Goal: Information Seeking & Learning: Learn about a topic

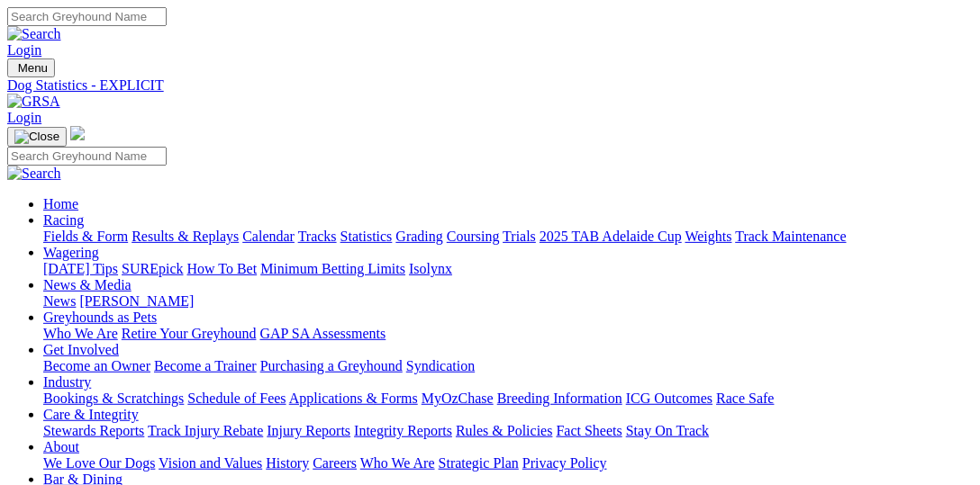
click at [74, 229] on link "Fields & Form" at bounding box center [85, 236] width 85 height 15
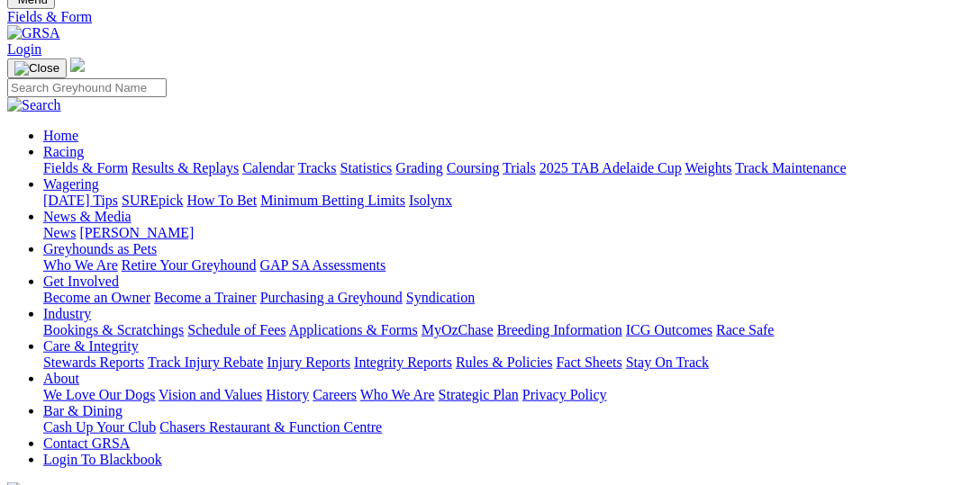
scroll to position [185, 0]
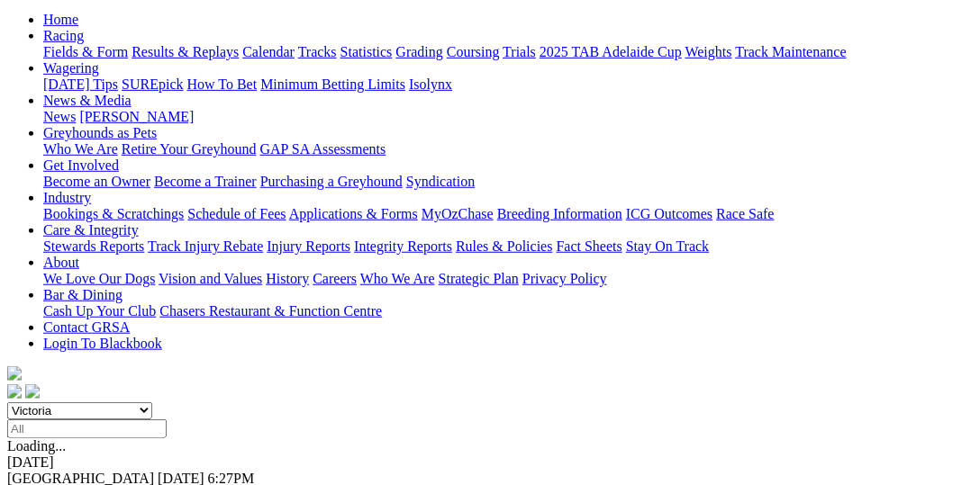
select select "SA"
click at [40, 403] on select "South Australia New South Wales Northern Territory Queensland Tasmania Victoria…" at bounding box center [79, 411] width 145 height 17
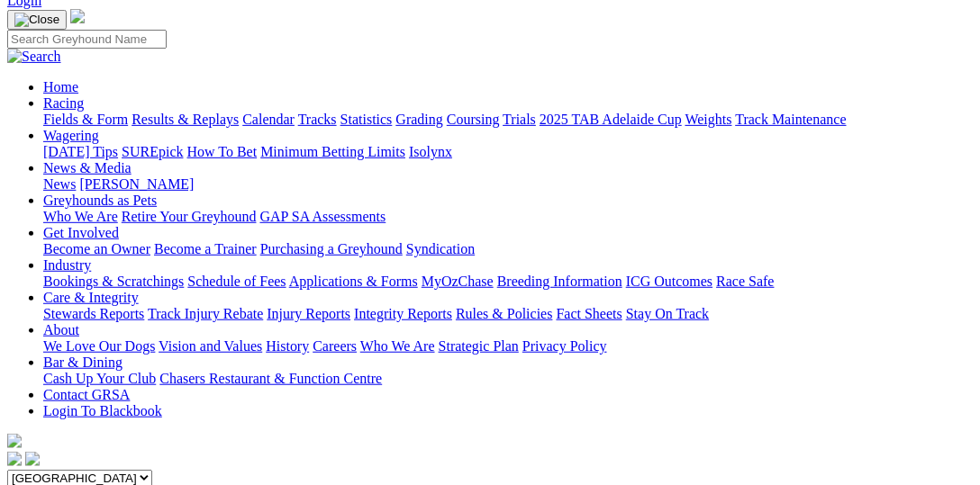
scroll to position [92, 0]
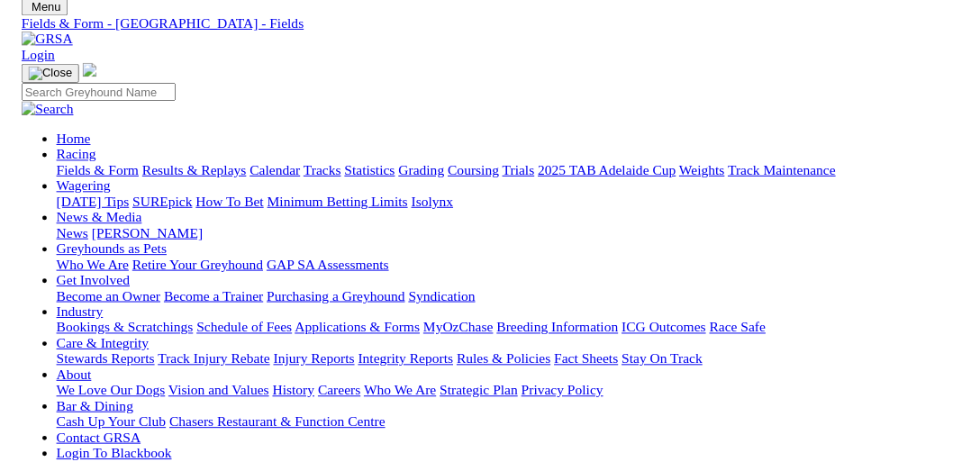
scroll to position [370, 0]
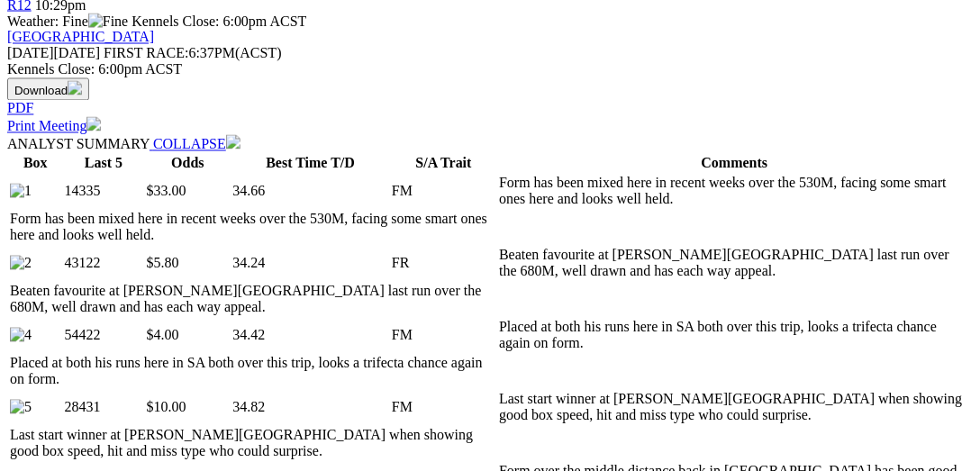
scroll to position [926, 0]
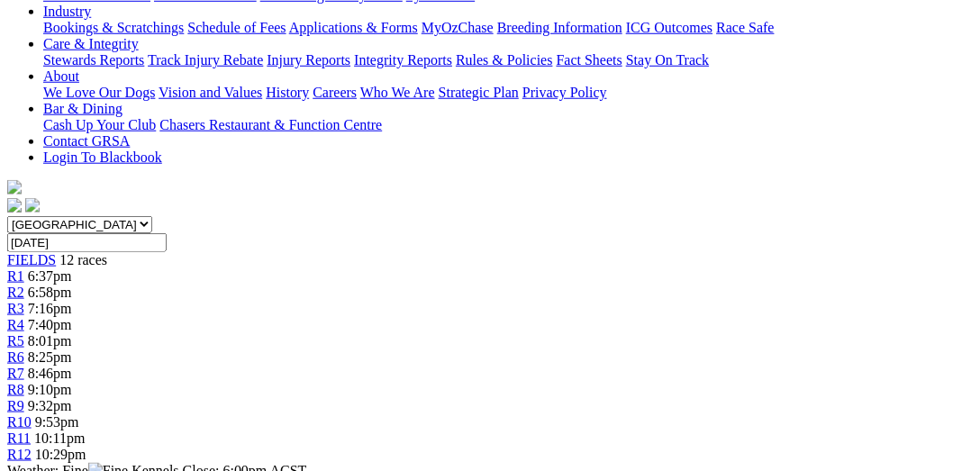
scroll to position [277, 0]
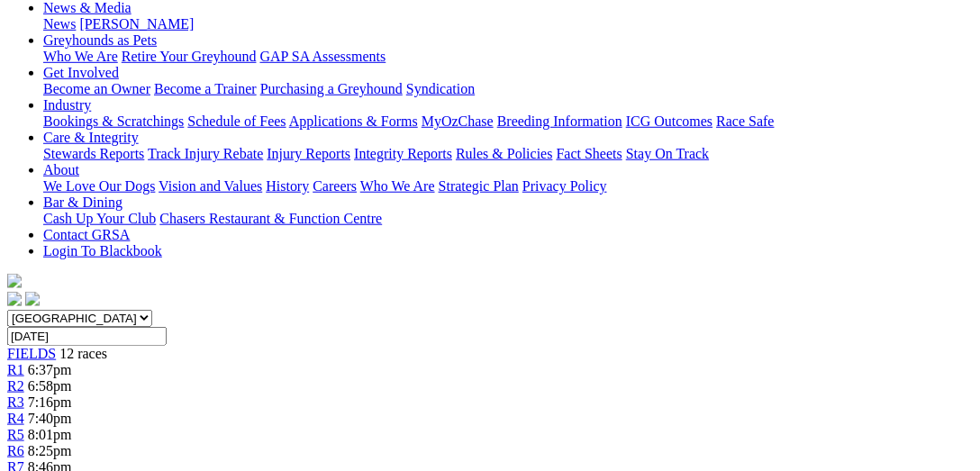
click at [72, 378] on span "6:58pm" at bounding box center [50, 385] width 44 height 15
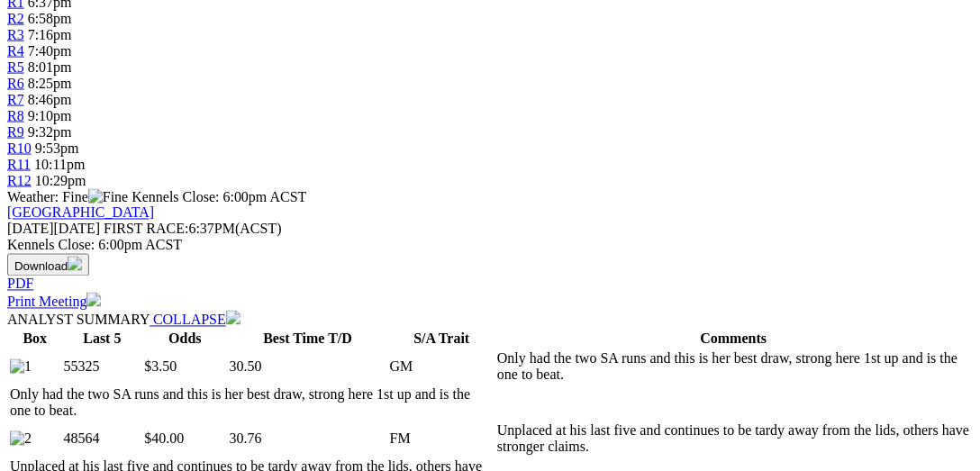
scroll to position [926, 0]
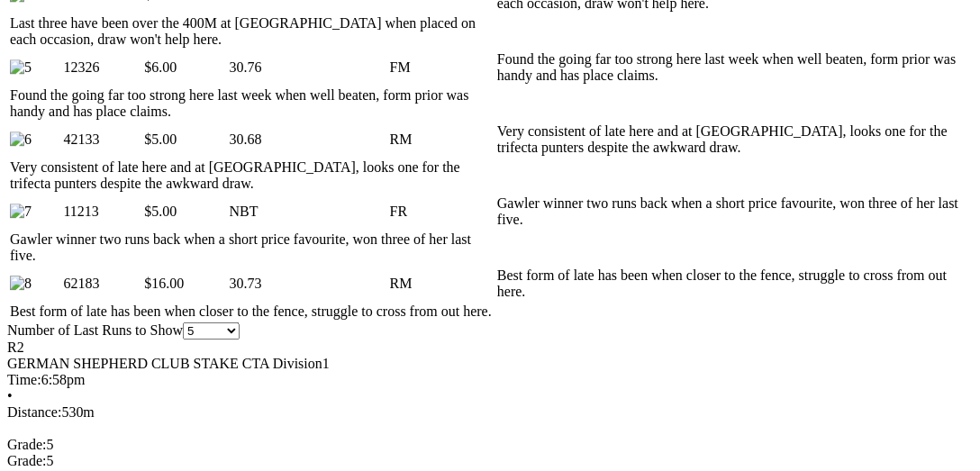
scroll to position [1204, 0]
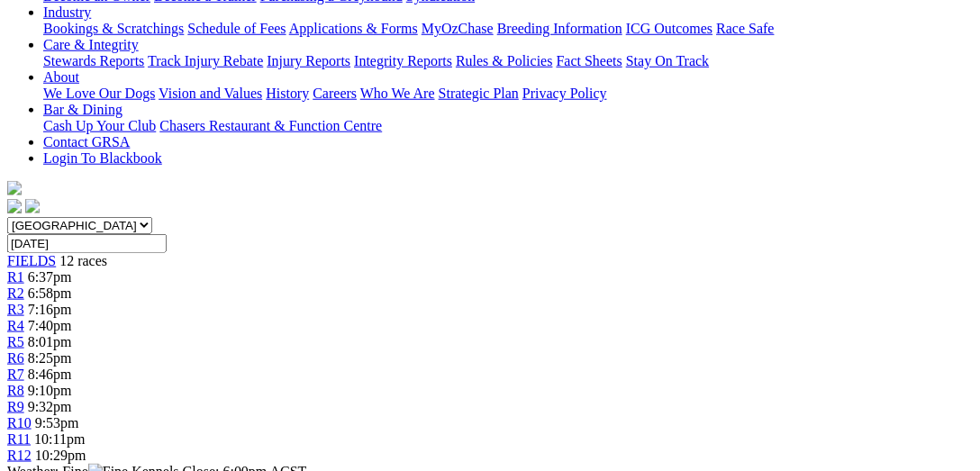
scroll to position [0, 0]
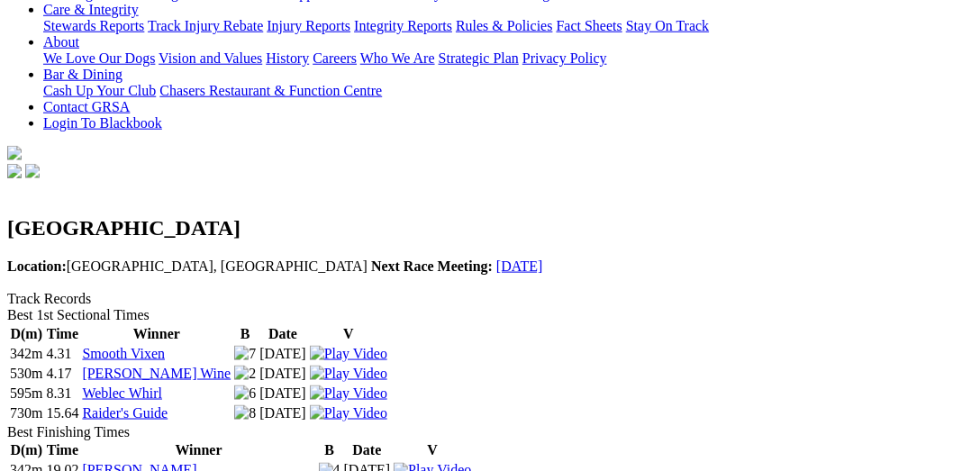
scroll to position [463, 0]
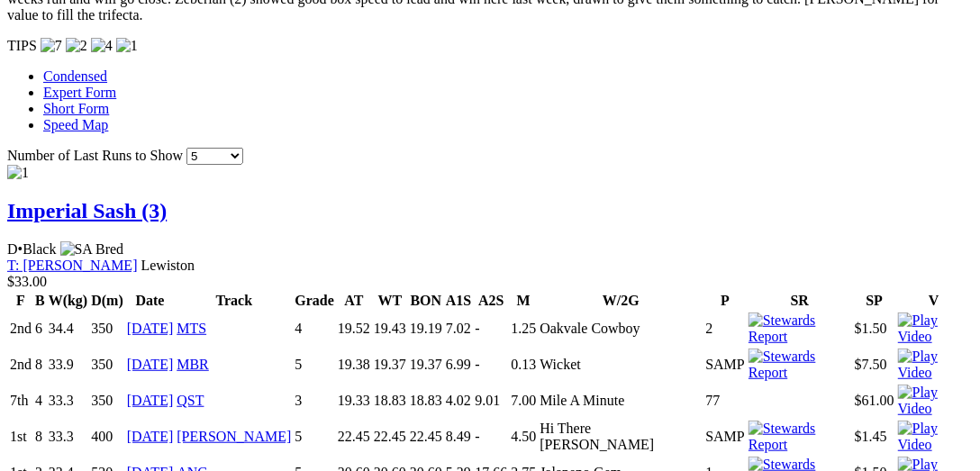
scroll to position [1945, 0]
